Goal: Task Accomplishment & Management: Complete application form

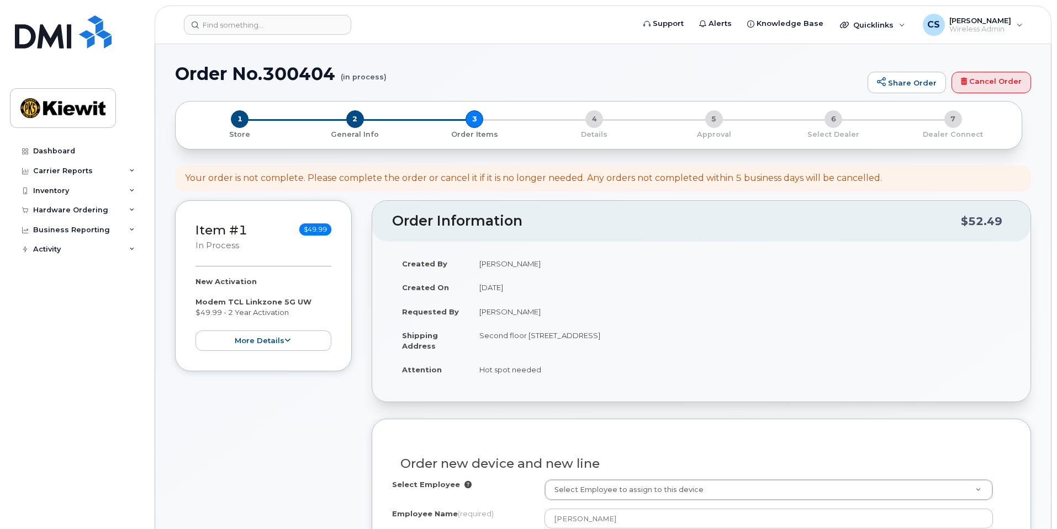
select select "Verizon Wireless"
select select
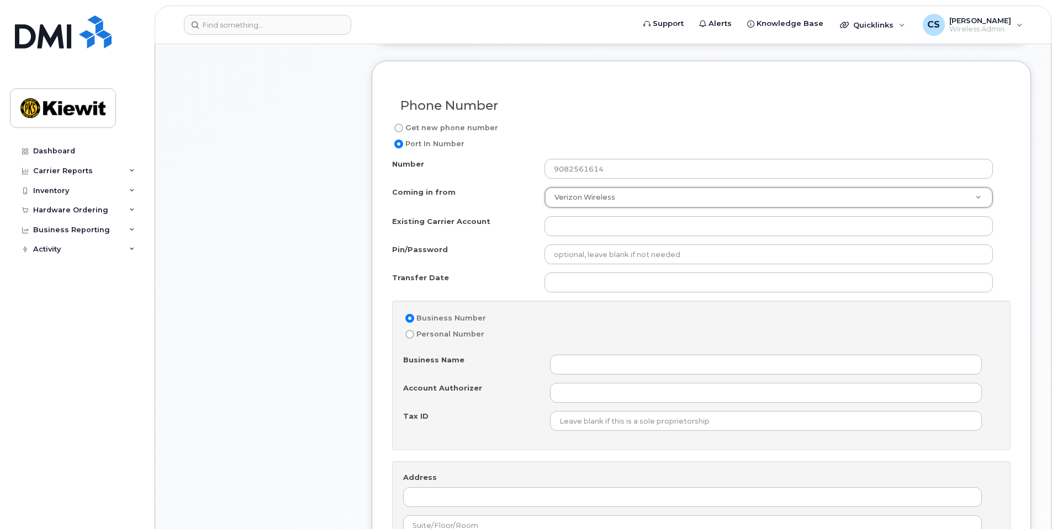
scroll to position [552, 0]
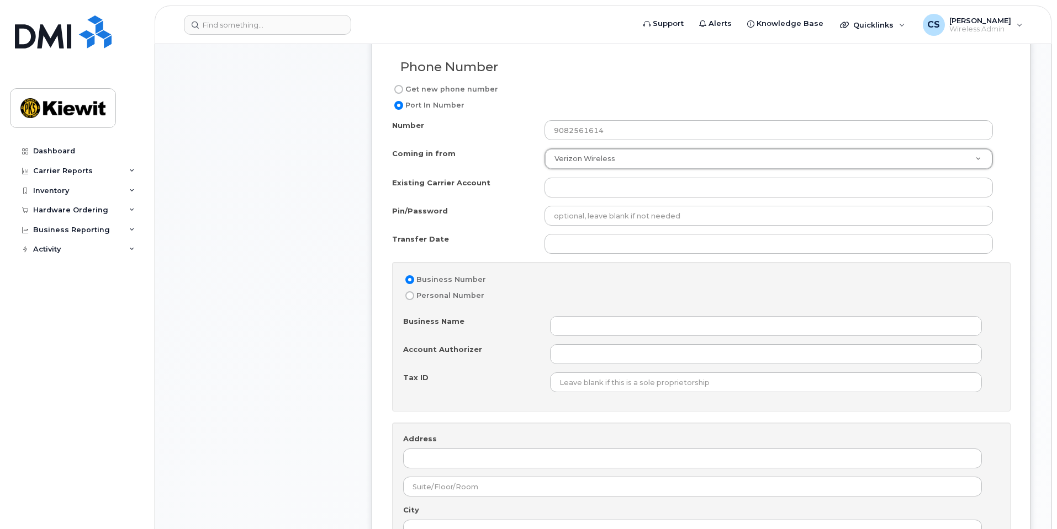
click at [445, 300] on label "Personal Number" at bounding box center [443, 295] width 81 height 13
click at [414, 300] on input "Personal Number" at bounding box center [409, 295] width 9 height 9
radio input "true"
click at [456, 280] on label "Business Number" at bounding box center [444, 279] width 83 height 13
click at [414, 280] on input "Business Number" at bounding box center [409, 279] width 9 height 9
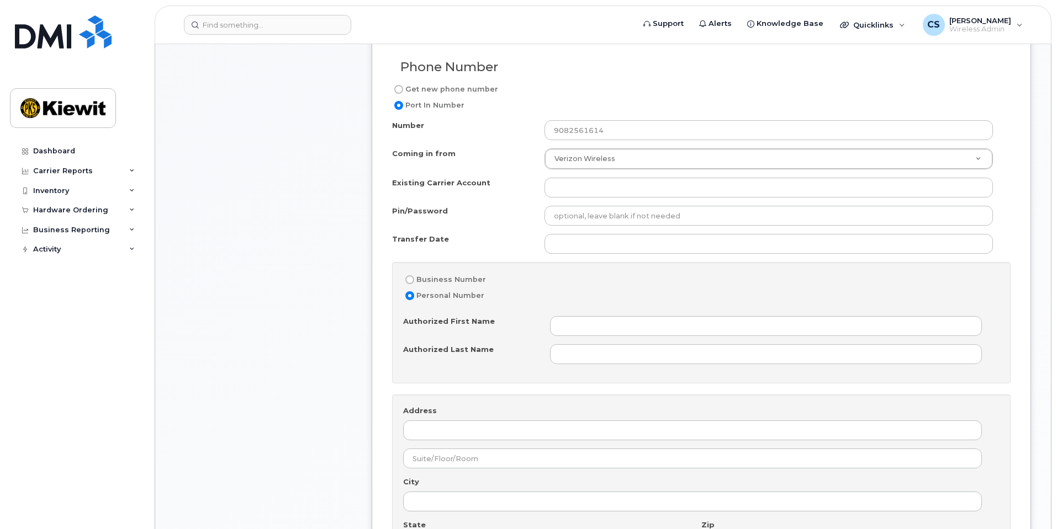
radio input "true"
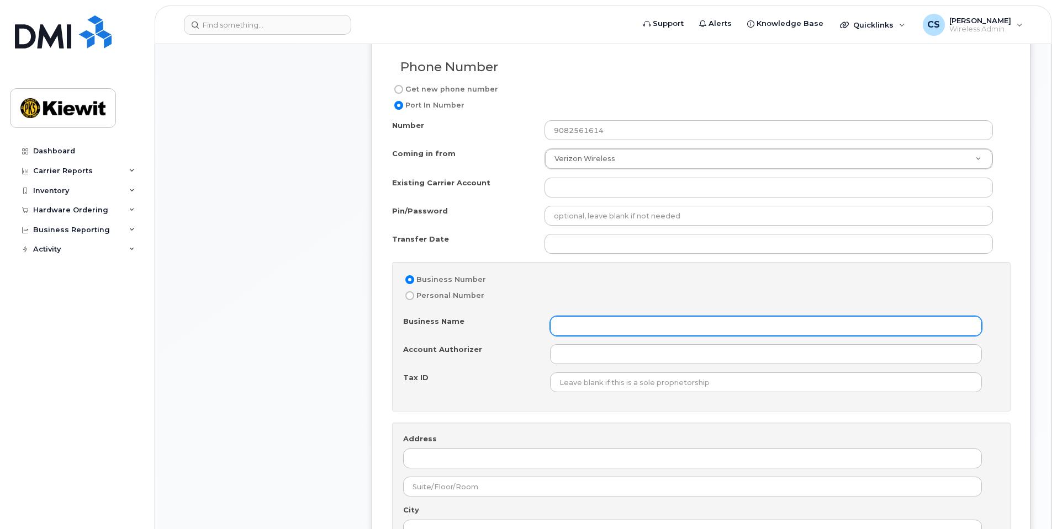
click at [614, 336] on input "Business Name" at bounding box center [766, 326] width 432 height 20
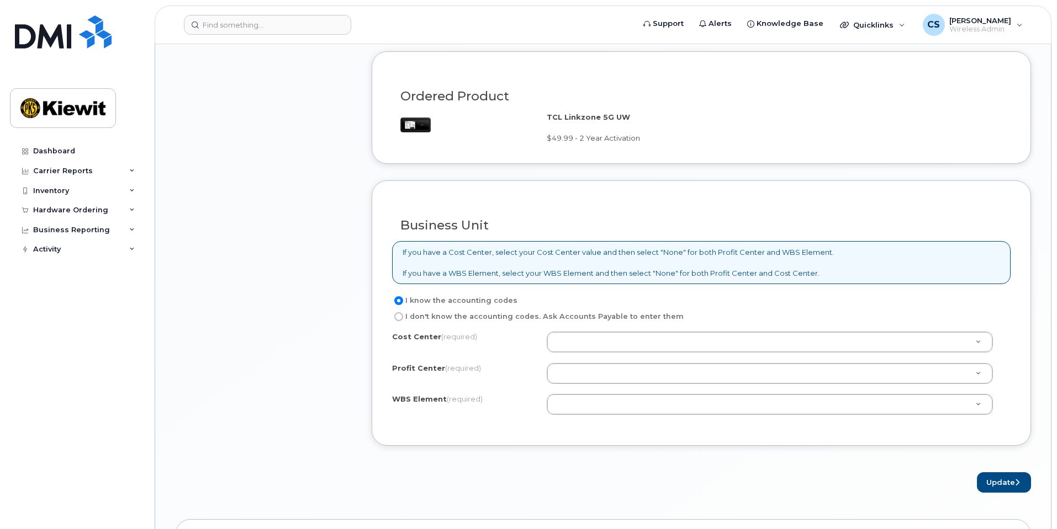
scroll to position [0, 0]
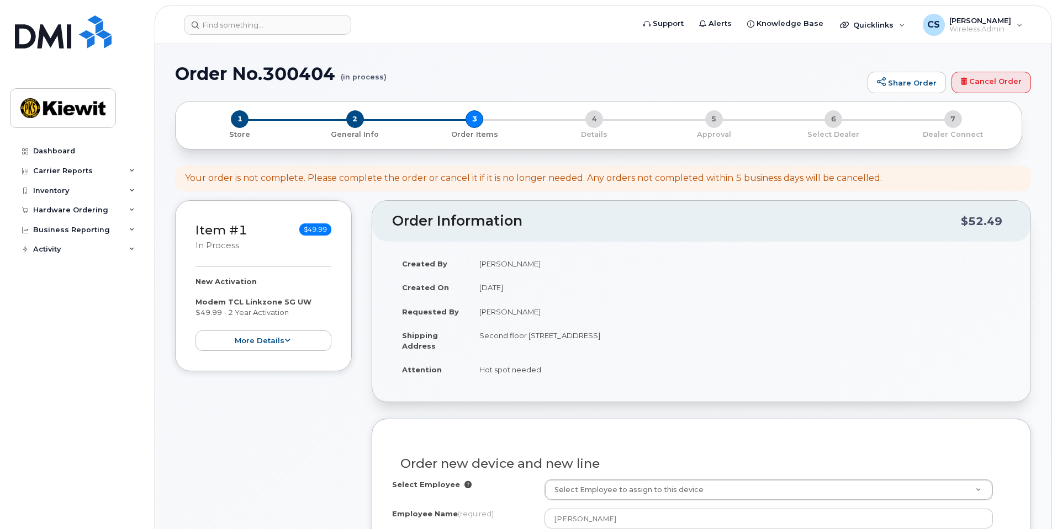
drag, startPoint x: 383, startPoint y: 256, endPoint x: 406, endPoint y: 153, distance: 105.8
drag, startPoint x: 551, startPoint y: 267, endPoint x: 474, endPoint y: 265, distance: 77.8
click at [474, 265] on td "[PERSON_NAME]" at bounding box center [739, 264] width 541 height 24
copy td "[PERSON_NAME]"
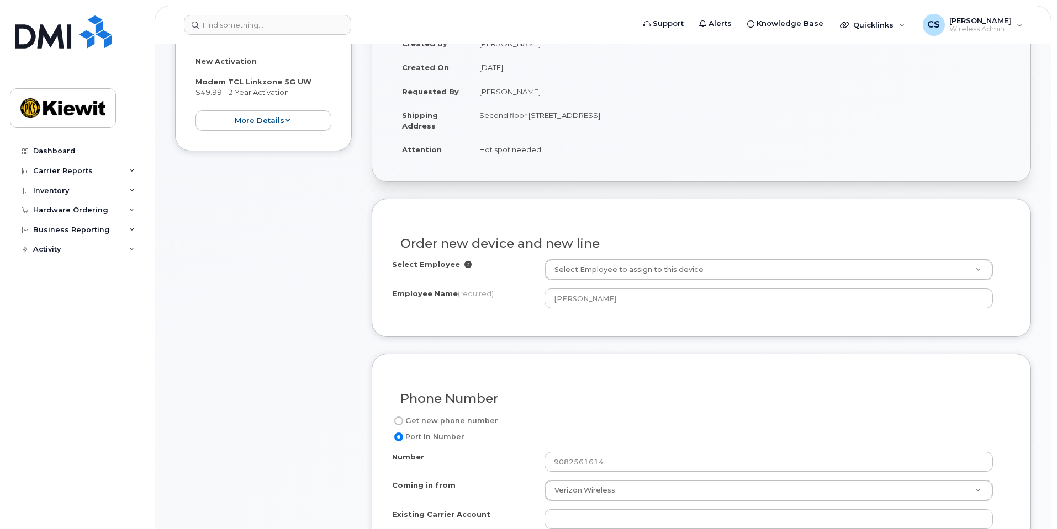
scroll to position [221, 0]
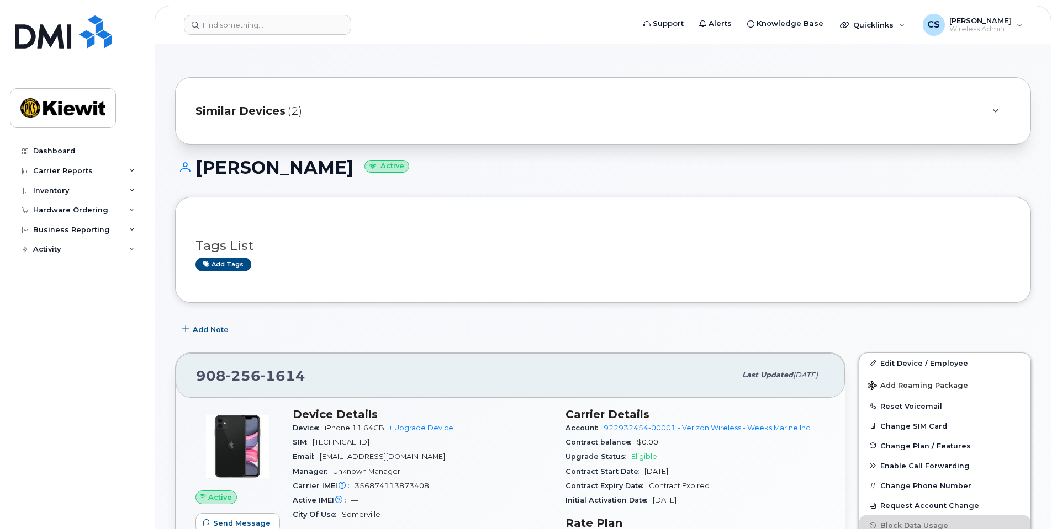
scroll to position [276, 0]
